Goal: Transaction & Acquisition: Purchase product/service

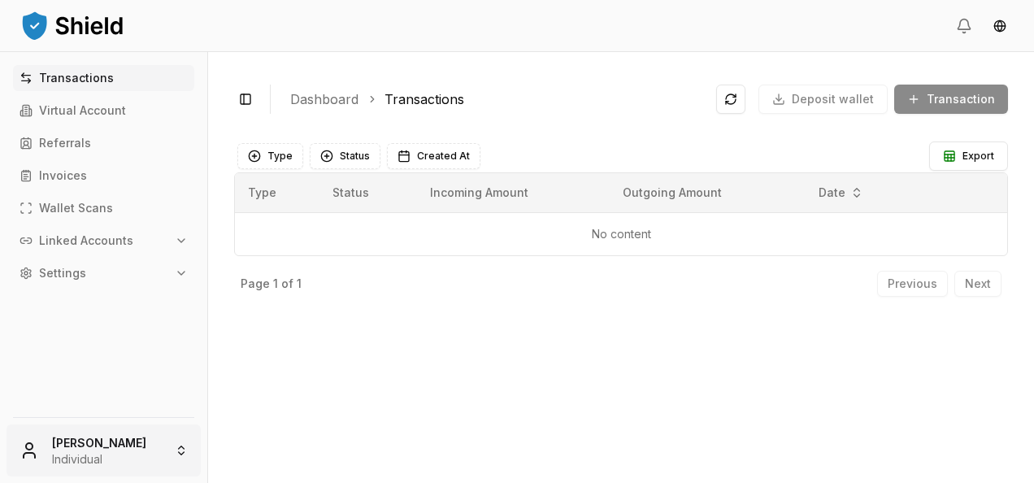
click at [164, 449] on html "Transactions Virtual Account Referrals Invoices Wallet Scans Linked Accounts Se…" at bounding box center [517, 241] width 1034 height 483
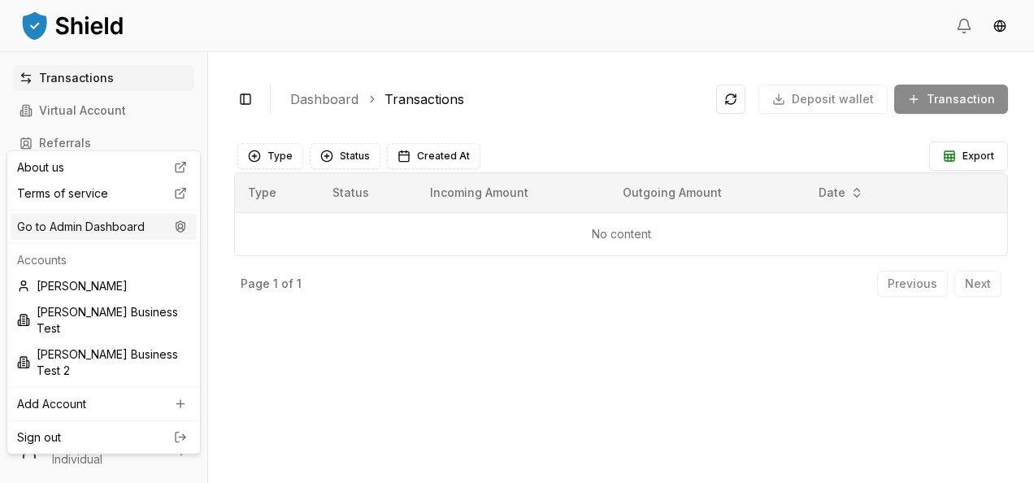
click at [124, 231] on div "Go to Admin Dashboard" at bounding box center [104, 227] width 186 height 26
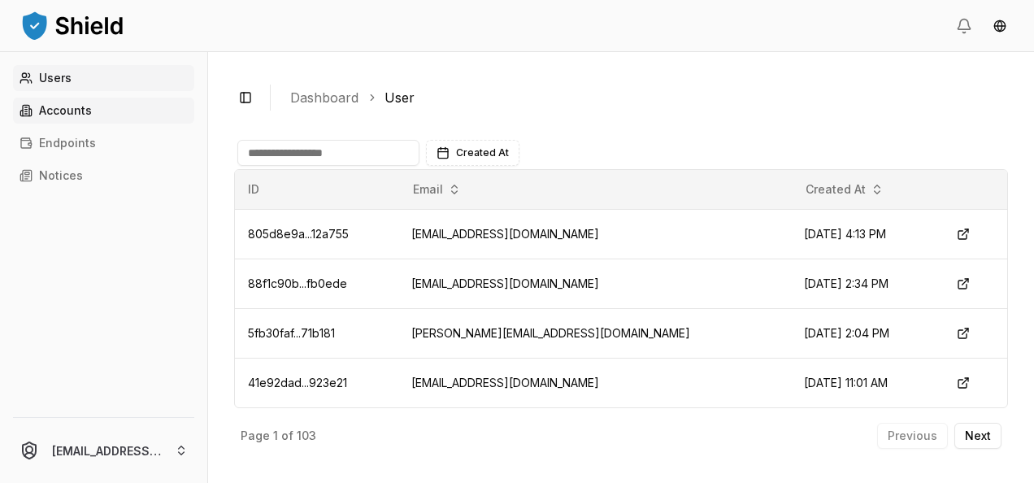
click at [142, 109] on link "Accounts" at bounding box center [103, 111] width 181 height 26
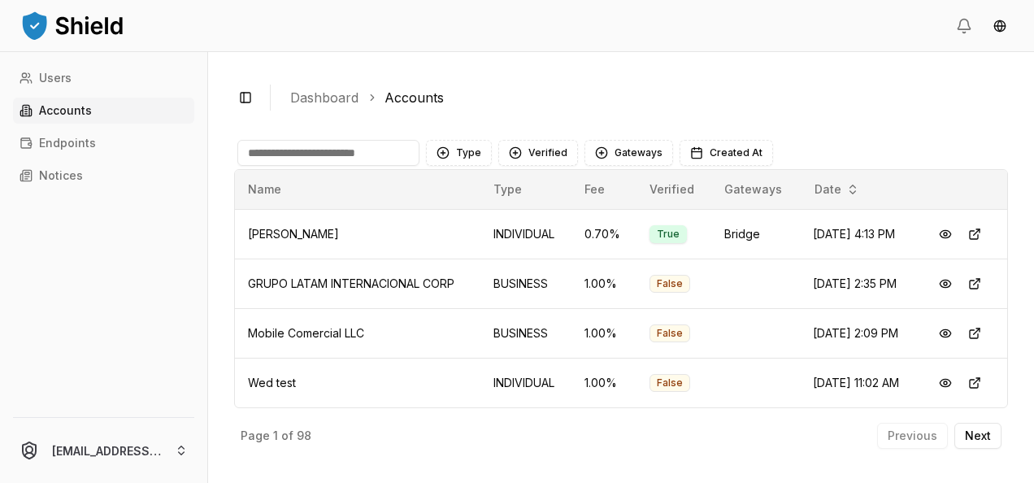
click at [325, 148] on input at bounding box center [328, 153] width 182 height 26
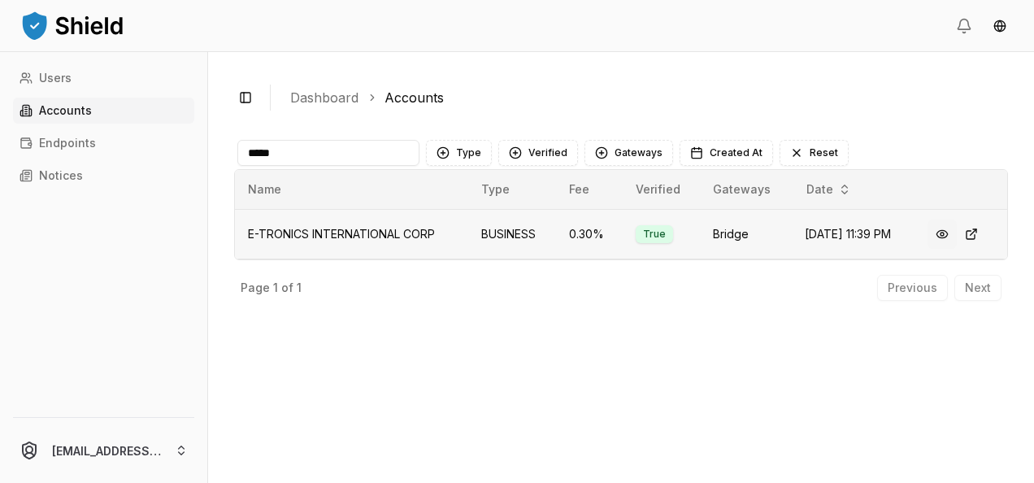
type input "*****"
click at [944, 228] on button at bounding box center [942, 234] width 29 height 29
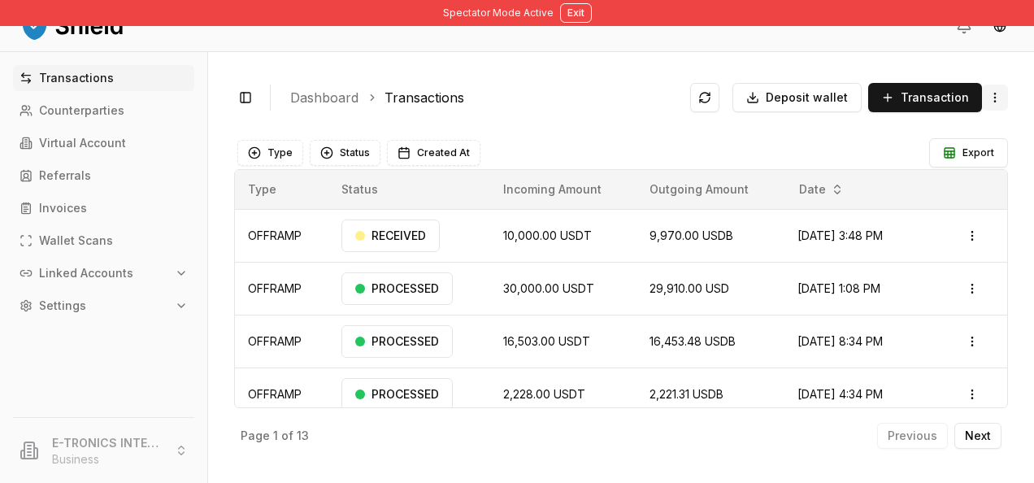
click at [994, 98] on html "Spectator Mode Active Exit Transactions Counterparties Virtual Account Referral…" at bounding box center [517, 241] width 1034 height 483
click at [920, 155] on span "Withdraw Funds" at bounding box center [928, 163] width 86 height 16
click at [994, 92] on html "Spectator Mode Active Exit Transactions Counterparties Virtual Account Referral…" at bounding box center [517, 241] width 1034 height 483
click at [946, 163] on span "Withdraw Funds" at bounding box center [928, 163] width 86 height 16
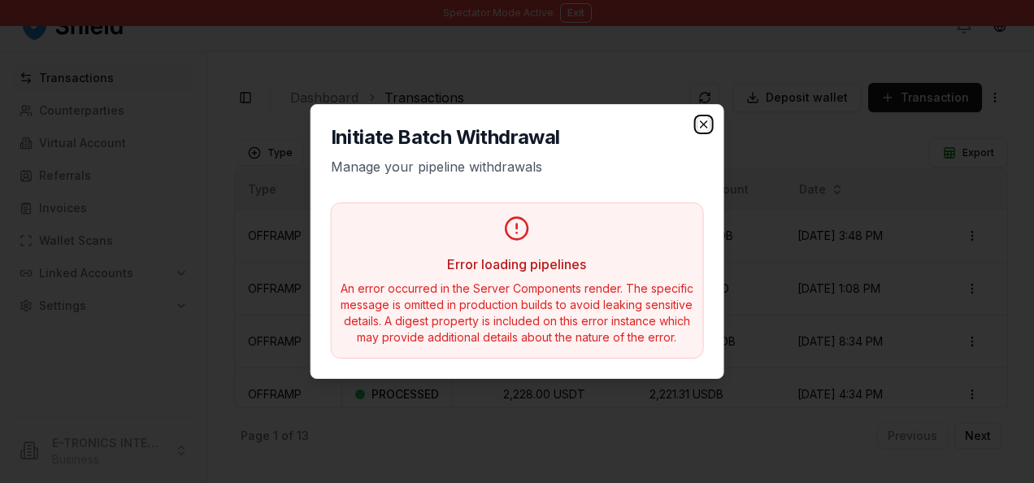
click at [703, 124] on icon "button" at bounding box center [703, 124] width 7 height 7
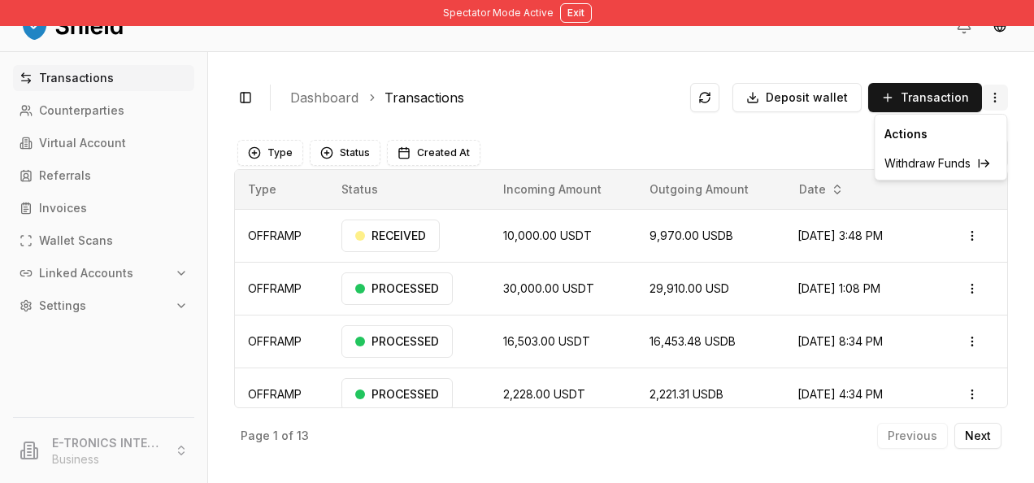
click at [1000, 102] on html "Spectator Mode Active Exit Transactions Counterparties Virtual Account Referral…" at bounding box center [517, 241] width 1034 height 483
click at [948, 156] on span "Withdraw Funds" at bounding box center [928, 163] width 86 height 16
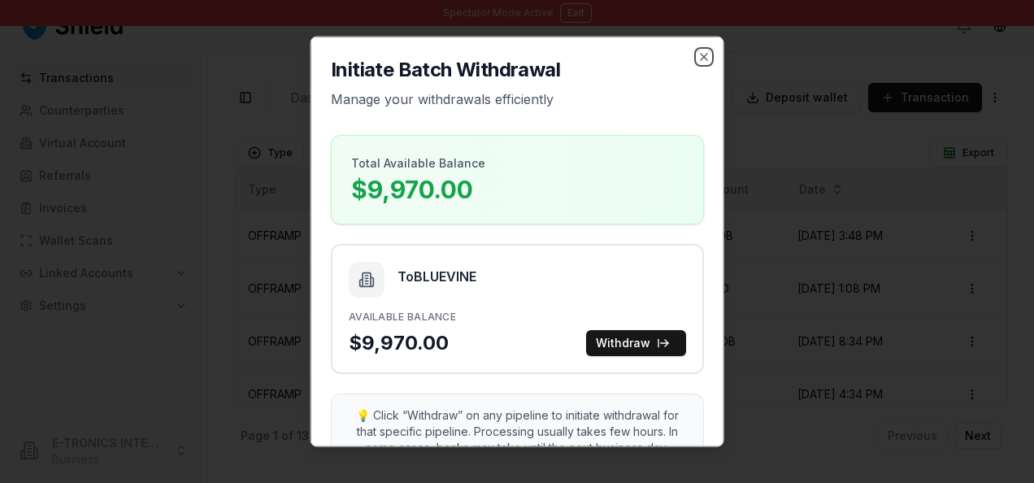
scroll to position [41, 0]
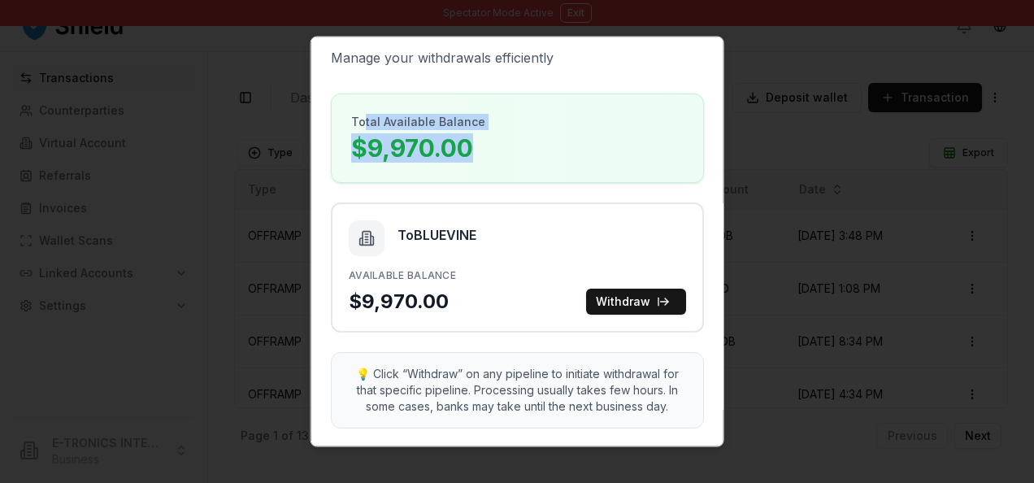
drag, startPoint x: 486, startPoint y: 155, endPoint x: 359, endPoint y: 116, distance: 132.7
click at [359, 116] on div "Total Available Balance $9,970.00" at bounding box center [517, 138] width 333 height 49
click at [363, 122] on p "Total Available Balance" at bounding box center [418, 122] width 134 height 16
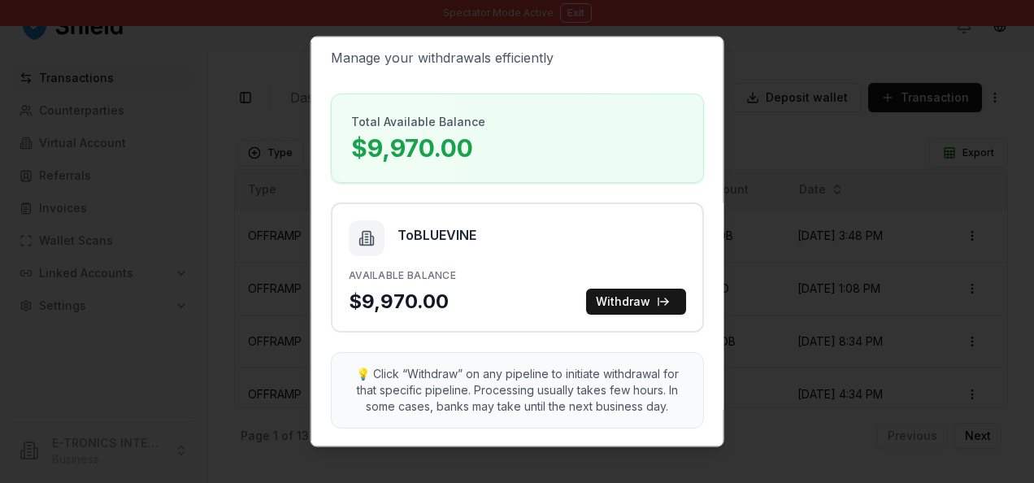
drag, startPoint x: 363, startPoint y: 122, endPoint x: 411, endPoint y: 153, distance: 56.4
click at [411, 153] on p "$9,970.00" at bounding box center [418, 147] width 134 height 29
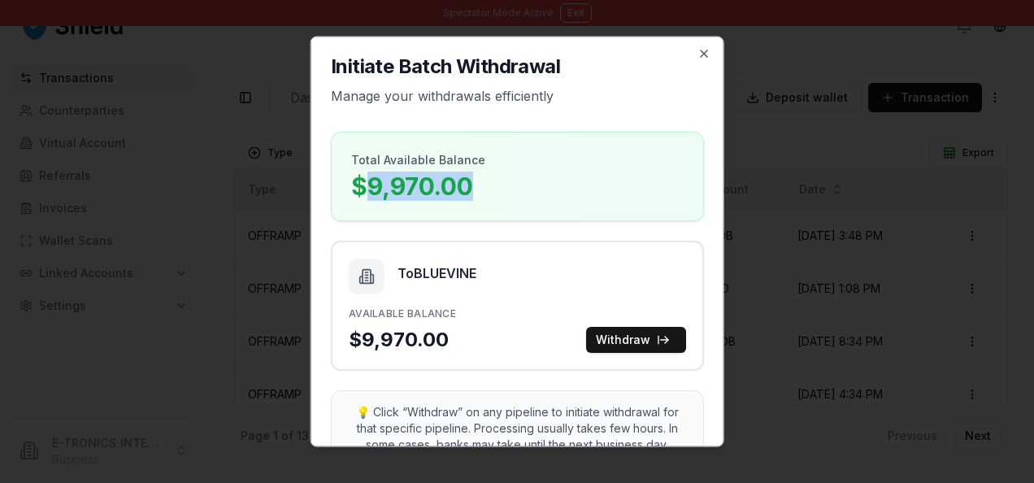
scroll to position [0, 0]
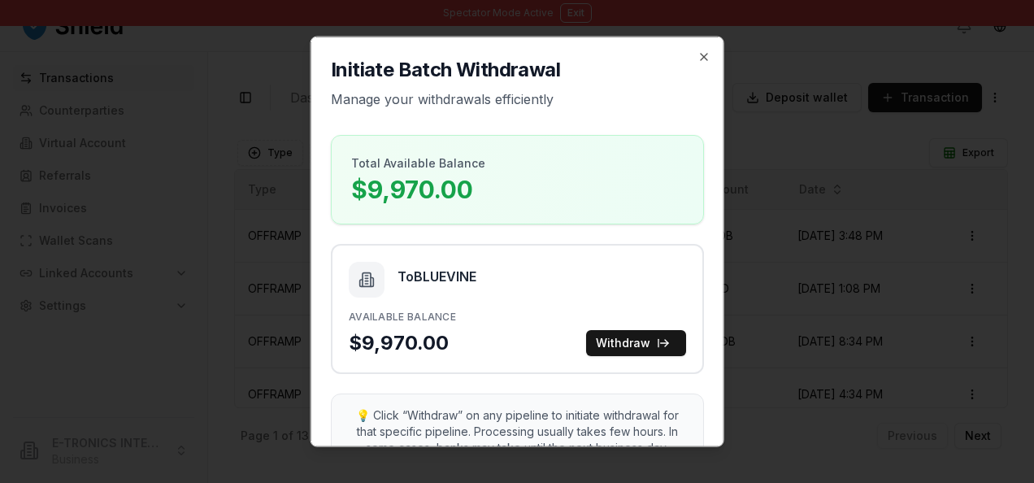
click at [428, 142] on div "Total Available Balance $9,970.00" at bounding box center [518, 180] width 372 height 88
click at [697, 57] on icon "button" at bounding box center [703, 56] width 13 height 13
